Goal: Task Accomplishment & Management: Use online tool/utility

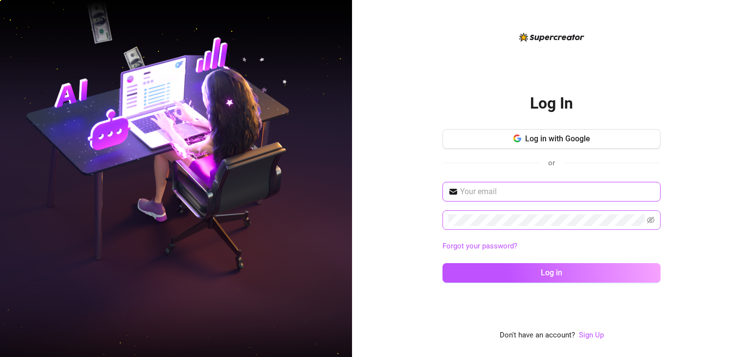
type input "[EMAIL_ADDRESS][DOMAIN_NAME]"
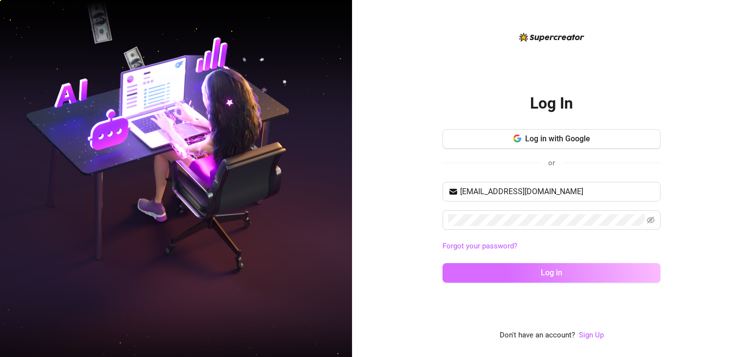
click at [473, 271] on button "Log in" at bounding box center [551, 273] width 218 height 20
